Goal: Check status: Check status

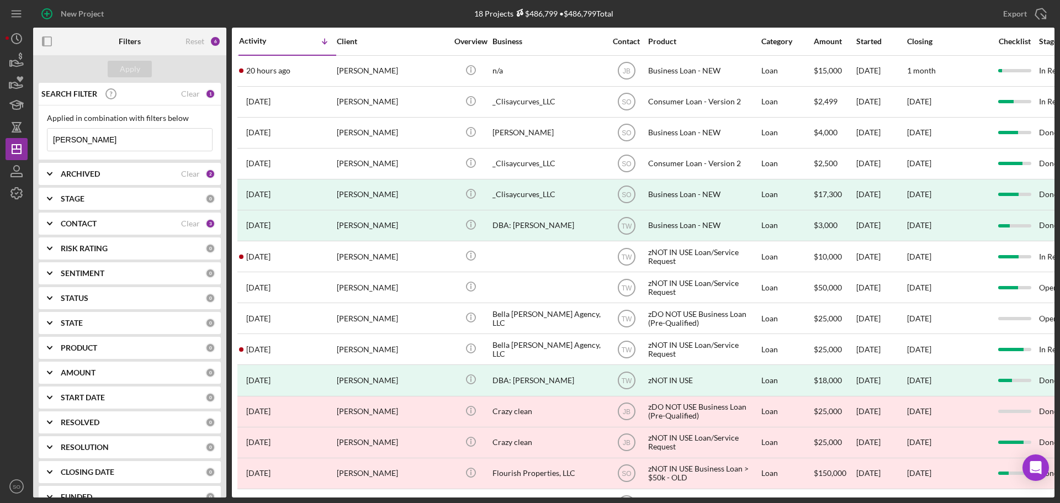
drag, startPoint x: 131, startPoint y: 141, endPoint x: 0, endPoint y: 108, distance: 134.8
click at [0, 108] on div "New Project 18 Projects $486,799 • $486,799 Total [PERSON_NAME] Export Icon/Exp…" at bounding box center [530, 251] width 1060 height 503
type input "dareka"
click at [142, 65] on button "Apply" at bounding box center [130, 69] width 44 height 17
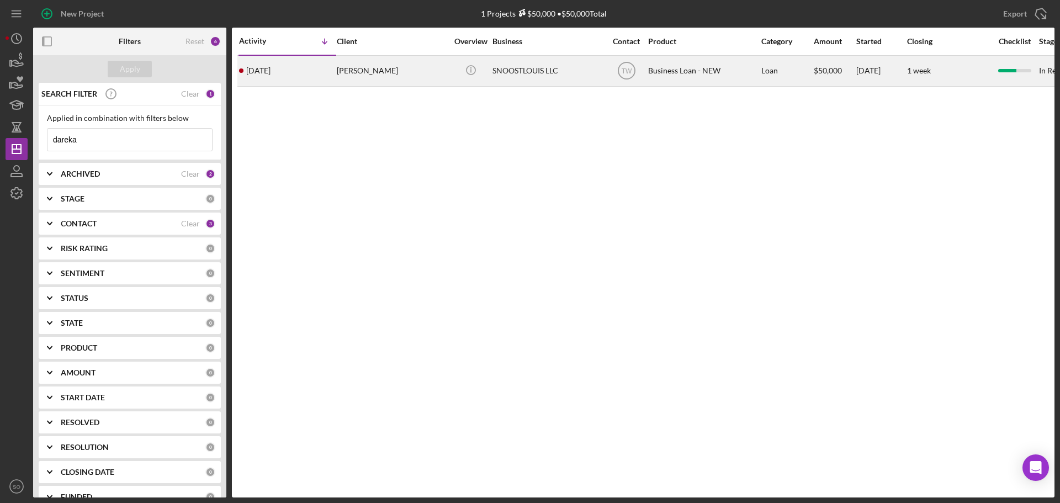
click at [352, 78] on div "[PERSON_NAME]" at bounding box center [392, 70] width 110 height 29
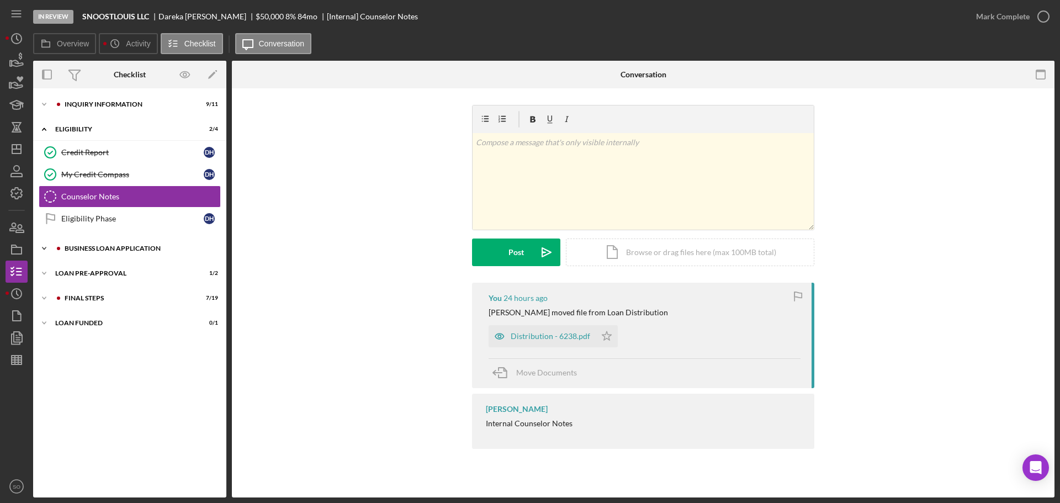
click at [99, 248] on div "BUSINESS LOAN APPLICATION" at bounding box center [139, 248] width 148 height 7
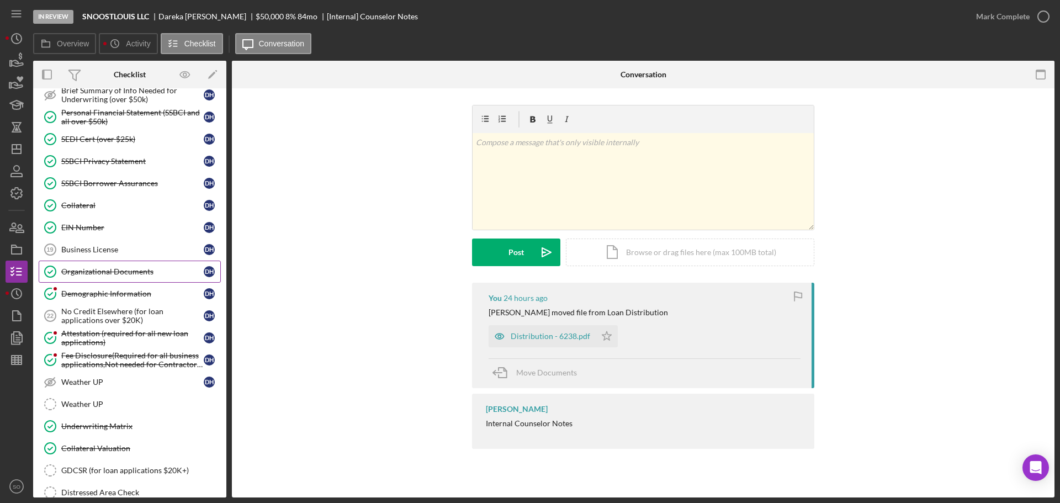
scroll to position [221, 0]
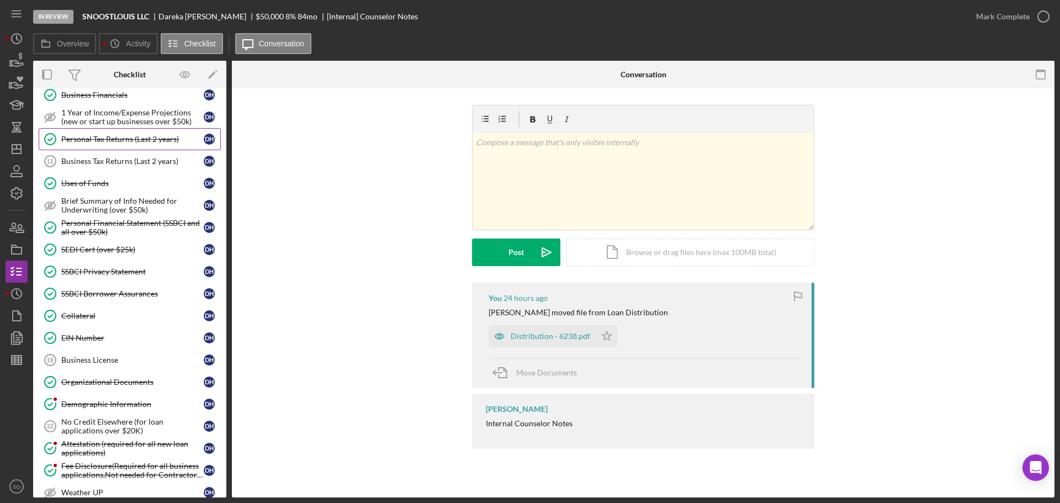
click at [99, 141] on div "Personal Tax Returns (Last 2 years)" at bounding box center [132, 139] width 142 height 9
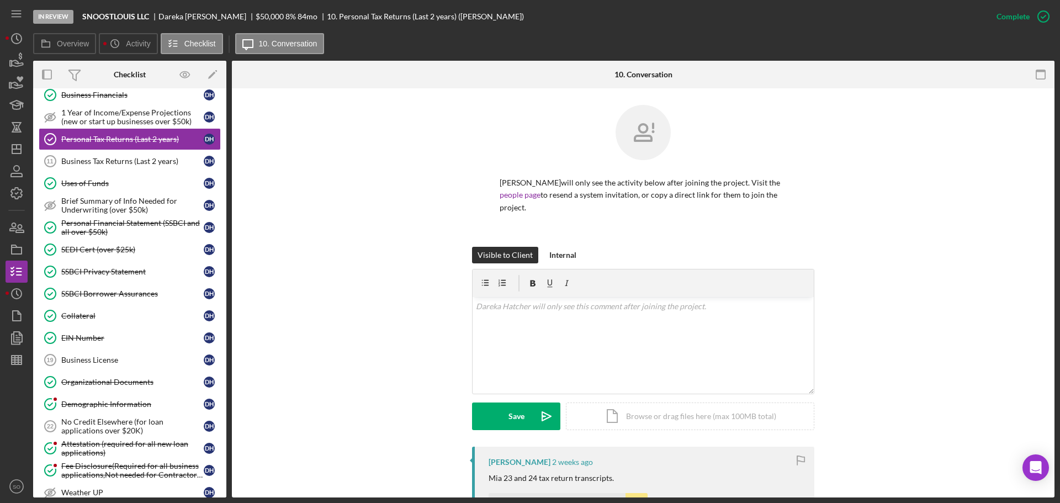
scroll to position [221, 0]
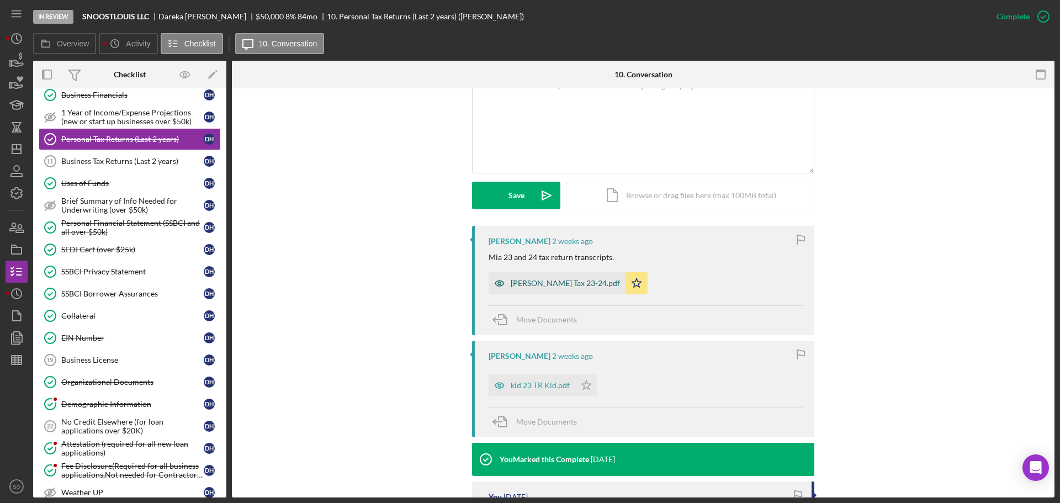
click at [557, 279] on div "Mia Irving Tax 23-24.pdf" at bounding box center [565, 283] width 109 height 9
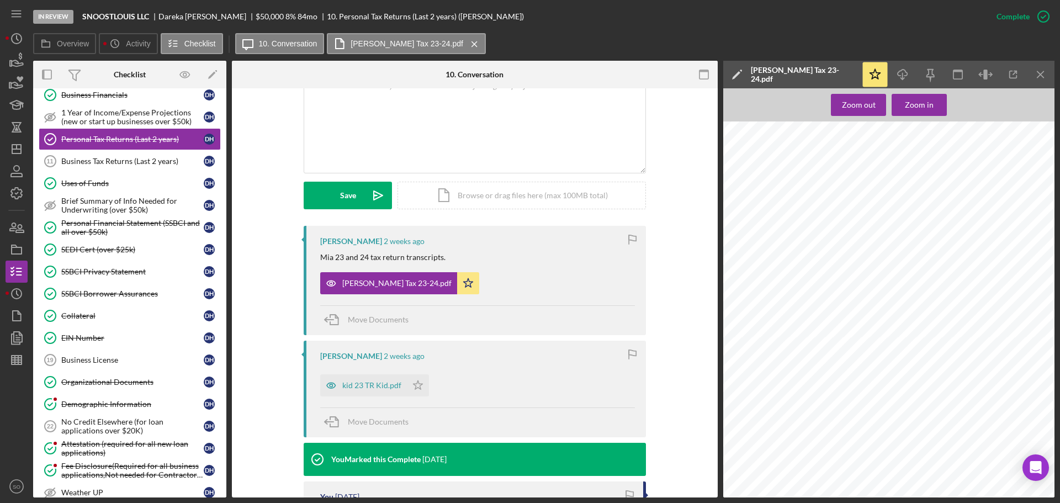
scroll to position [0, 0]
click at [370, 382] on div "kid 23 TR Kid.pdf" at bounding box center [371, 385] width 59 height 9
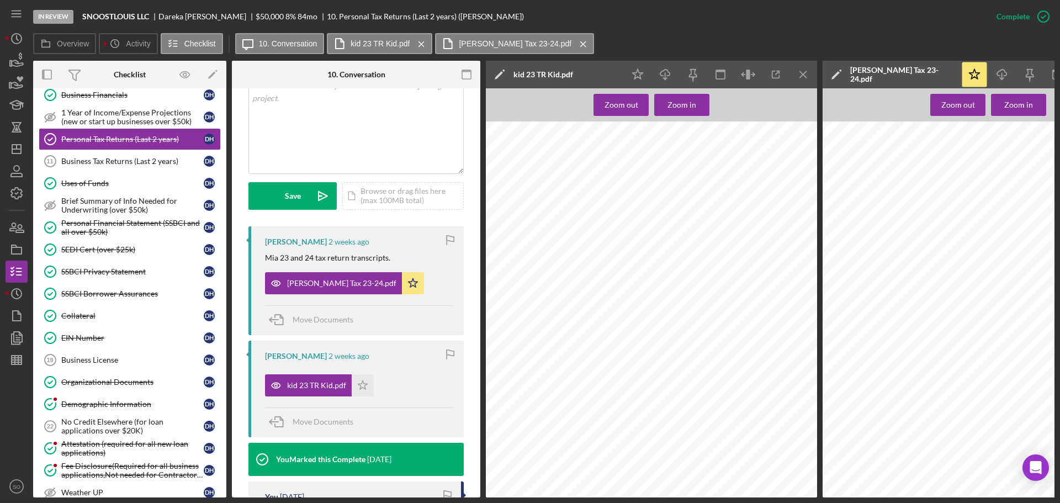
scroll to position [331, 0]
click at [921, 357] on div at bounding box center [990, 339] width 336 height 437
click at [788, 77] on div "Icon/Star Icon/Download Icon/Menu Close" at bounding box center [720, 75] width 193 height 28
click at [797, 76] on icon "Icon/Menu Close" at bounding box center [803, 74] width 25 height 25
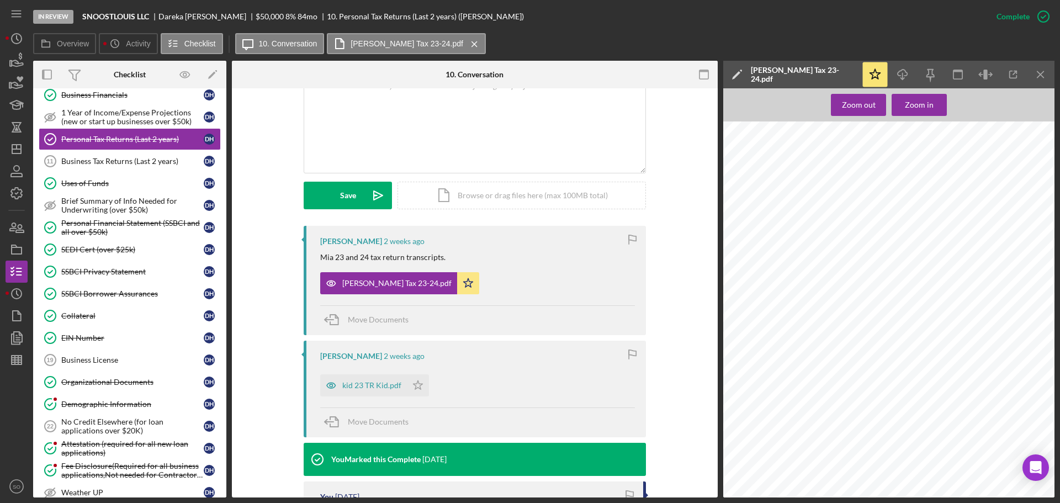
scroll to position [384, 0]
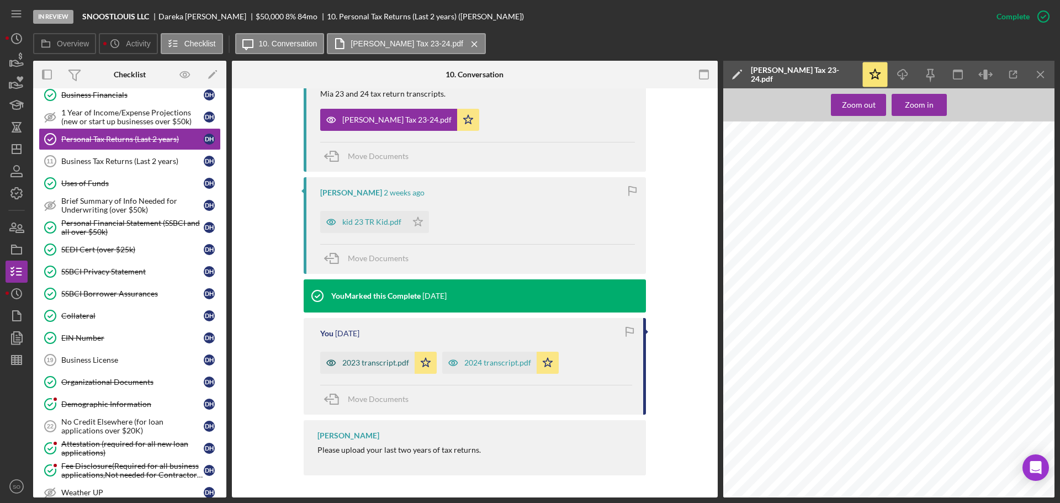
click at [375, 369] on div "2023 transcript.pdf" at bounding box center [367, 363] width 94 height 22
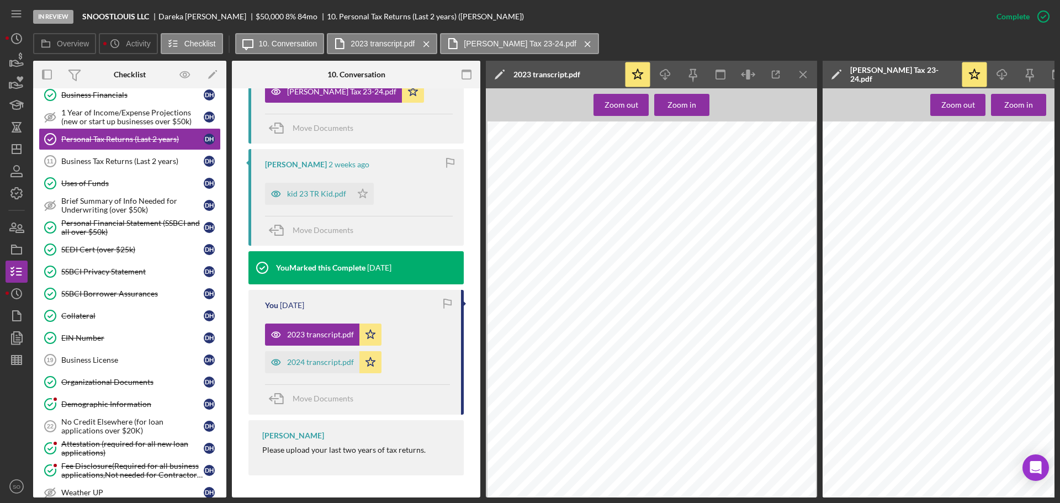
scroll to position [373, 0]
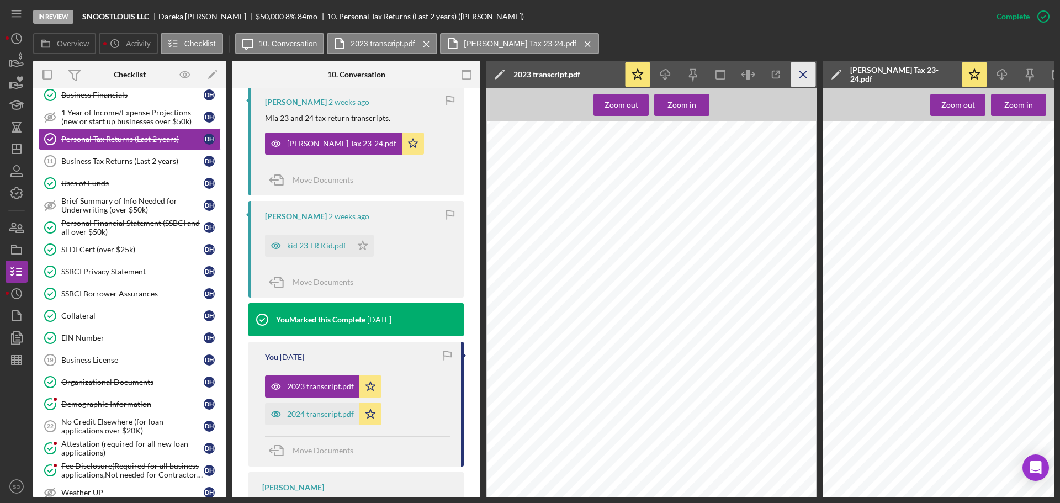
click at [805, 74] on icon "Icon/Menu Close" at bounding box center [803, 74] width 25 height 25
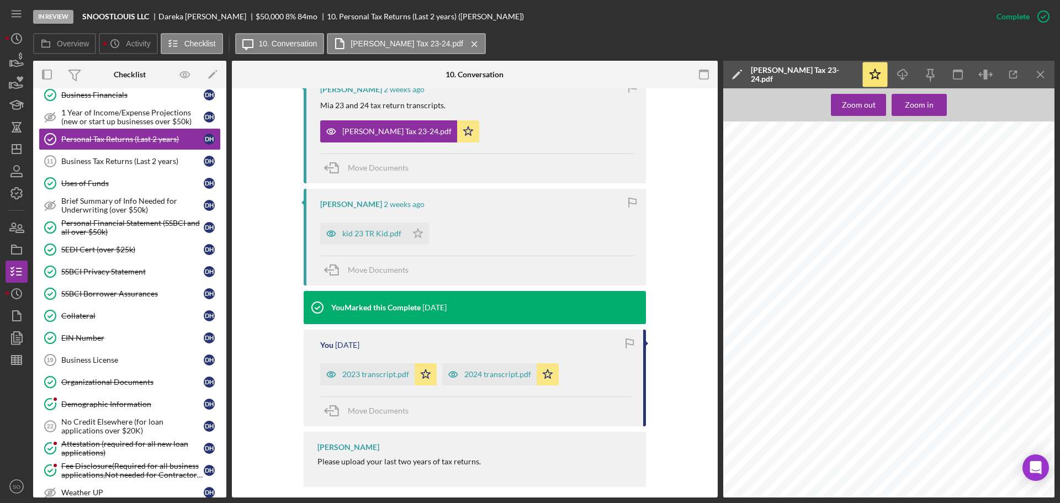
scroll to position [360, 0]
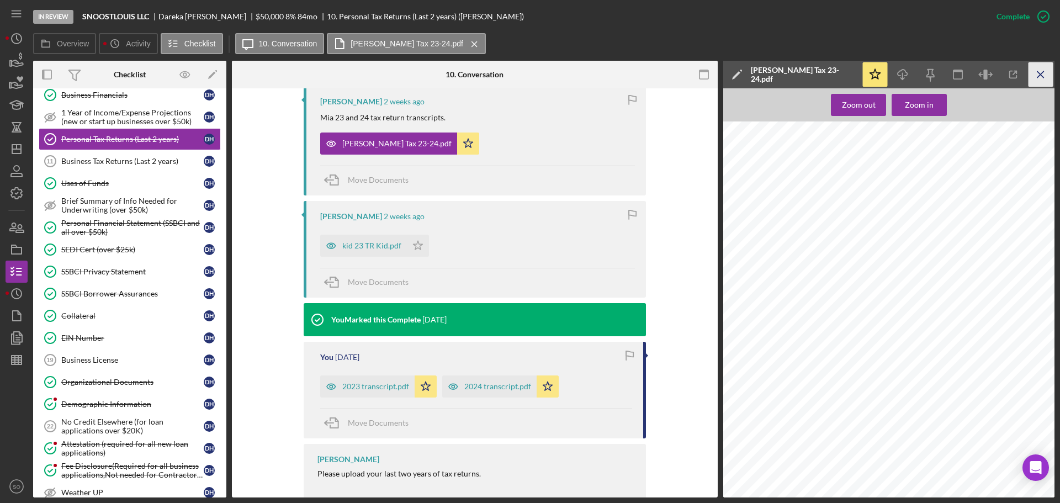
click at [1032, 76] on icon "Icon/Menu Close" at bounding box center [1040, 74] width 25 height 25
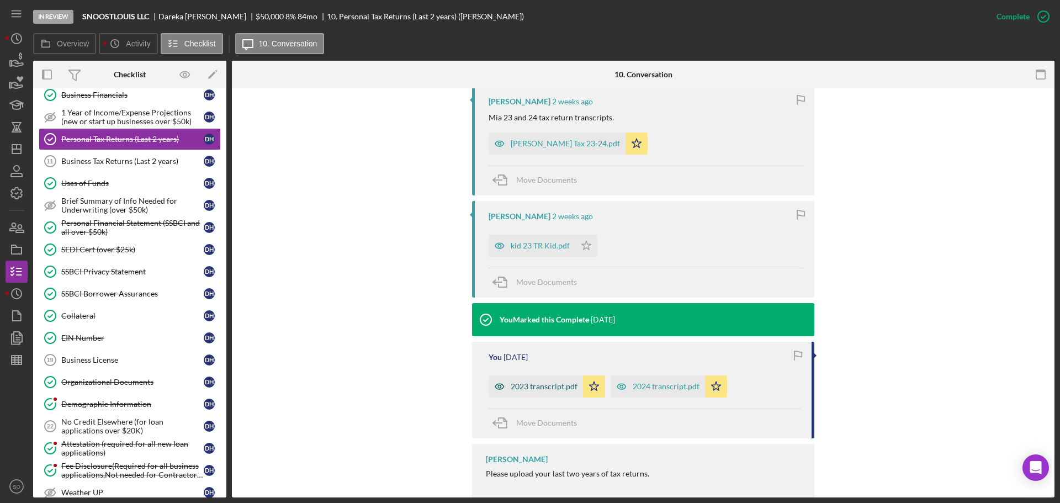
click at [552, 387] on div "2023 transcript.pdf" at bounding box center [544, 386] width 67 height 9
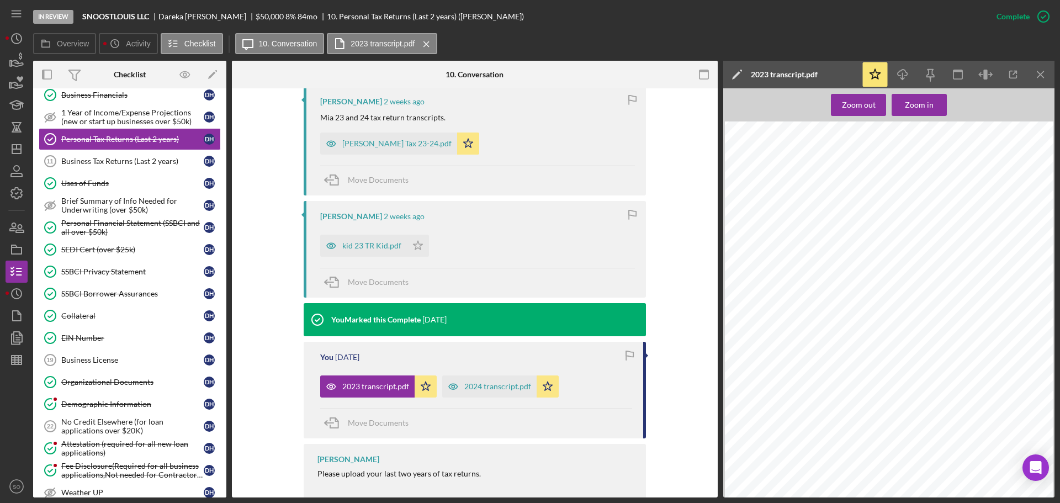
scroll to position [331, 0]
click at [907, 76] on icon "Icon/Download" at bounding box center [902, 74] width 25 height 25
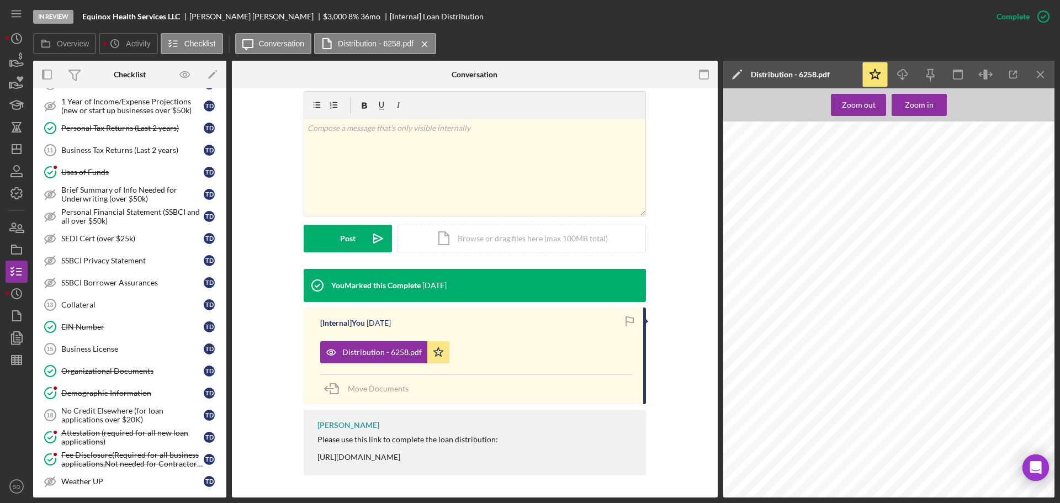
scroll to position [331, 0]
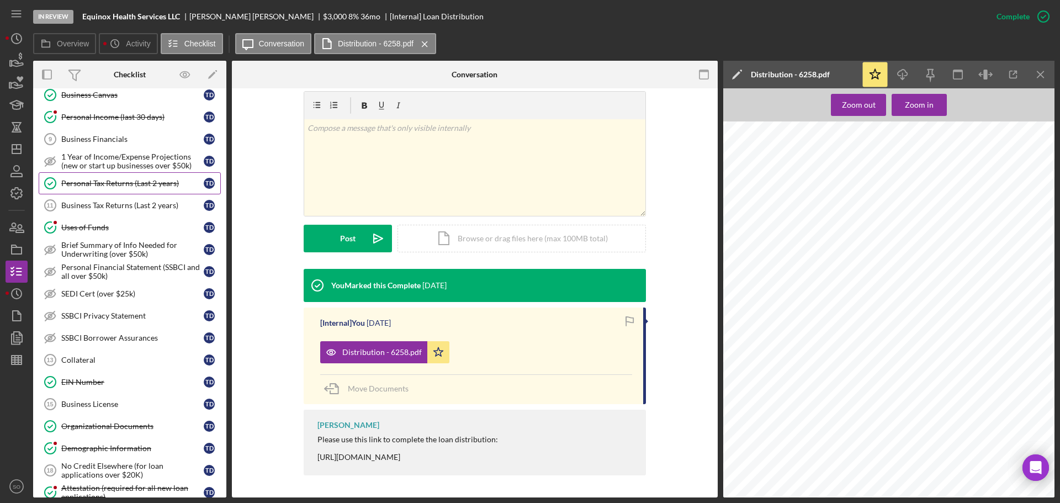
click at [145, 188] on link "Personal Tax Returns (Last 2 years) Personal Tax Returns (Last 2 years) T D" at bounding box center [130, 183] width 182 height 22
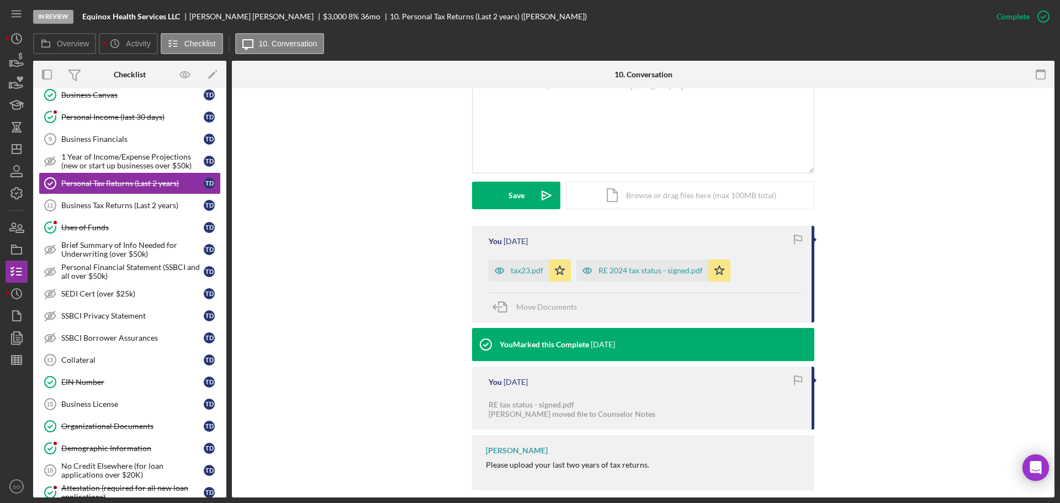
scroll to position [223, 0]
